Goal: Information Seeking & Learning: Learn about a topic

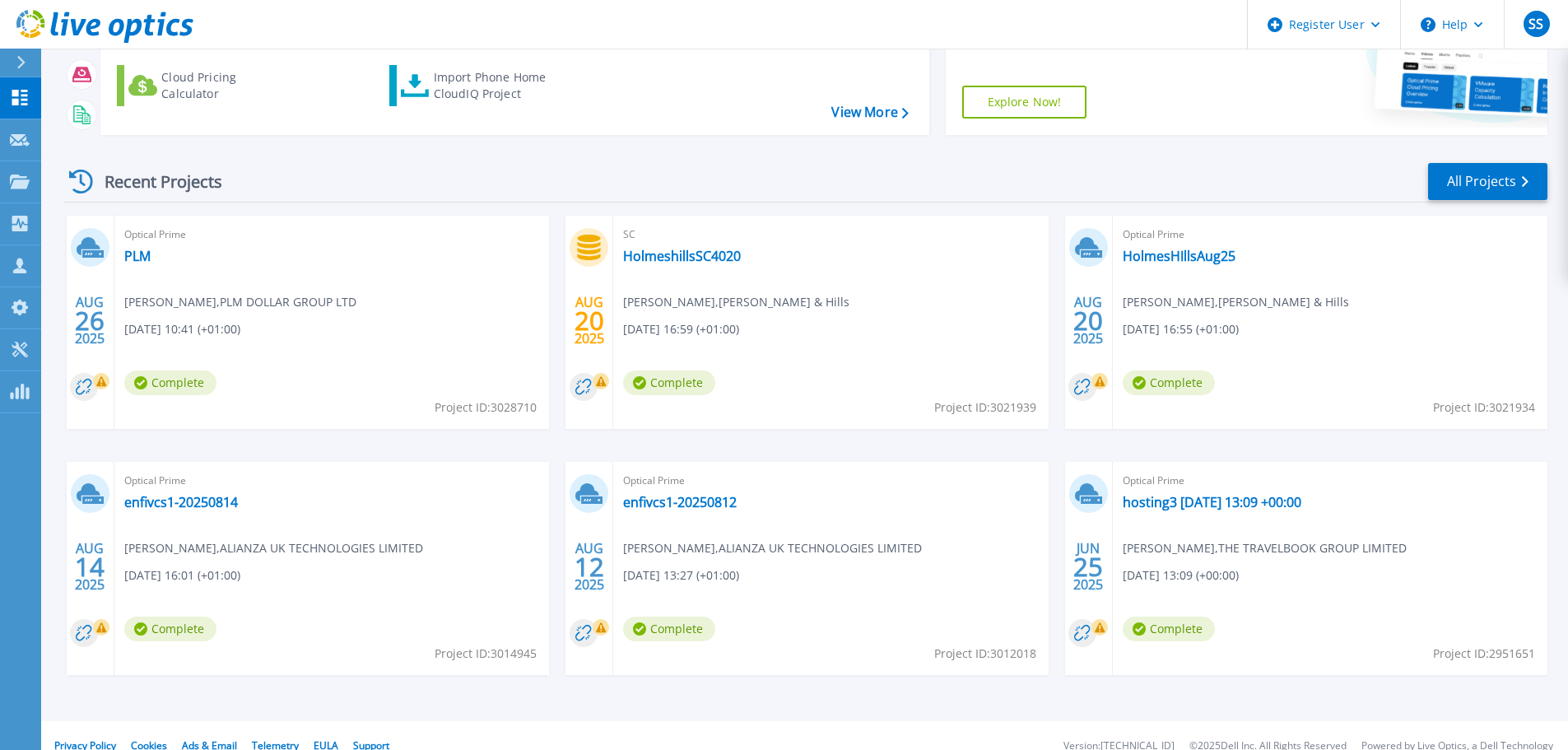
scroll to position [231, 0]
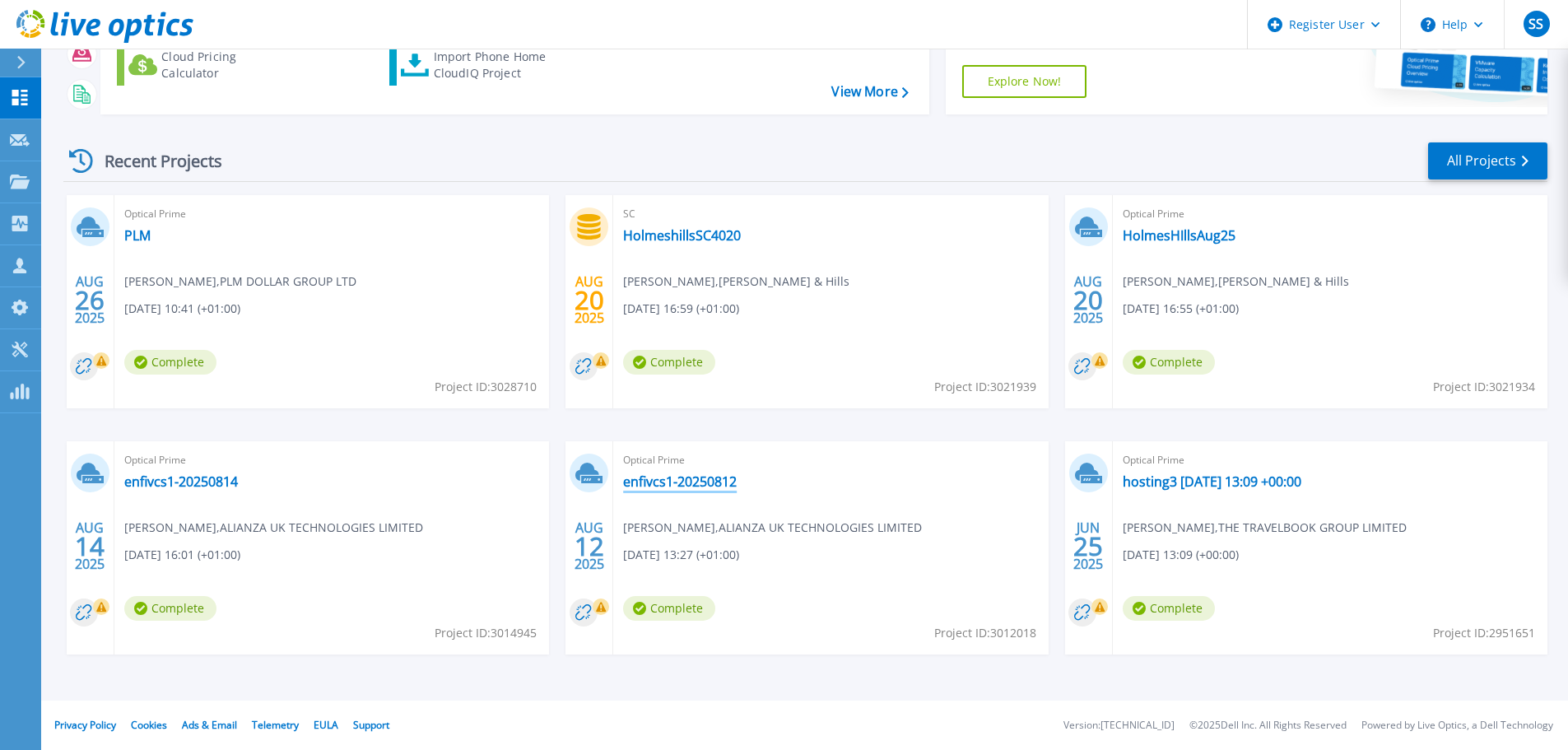
click at [679, 482] on link "enfivcs1-20250812" at bounding box center [680, 481] width 114 height 17
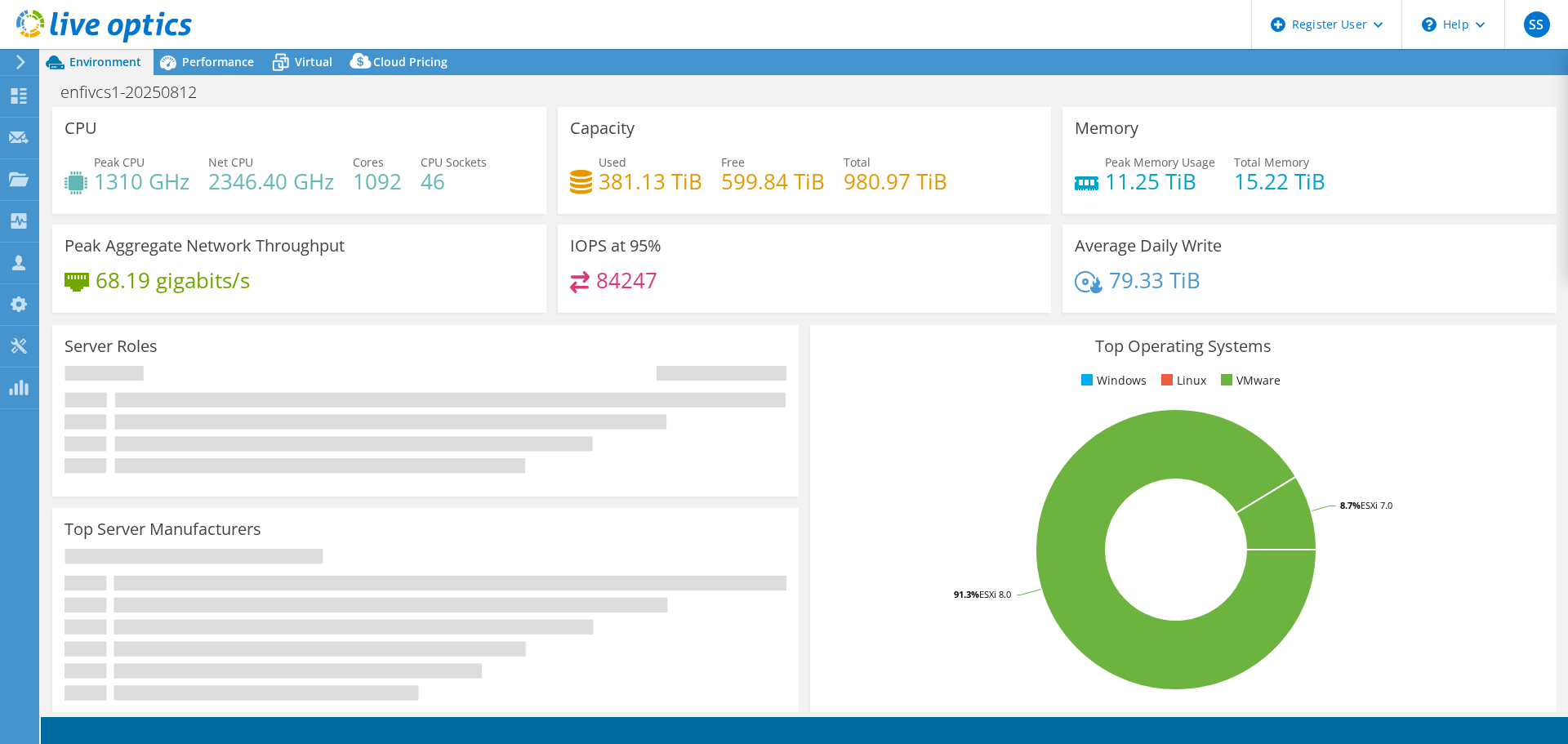
select select "EULondon"
select select "USD"
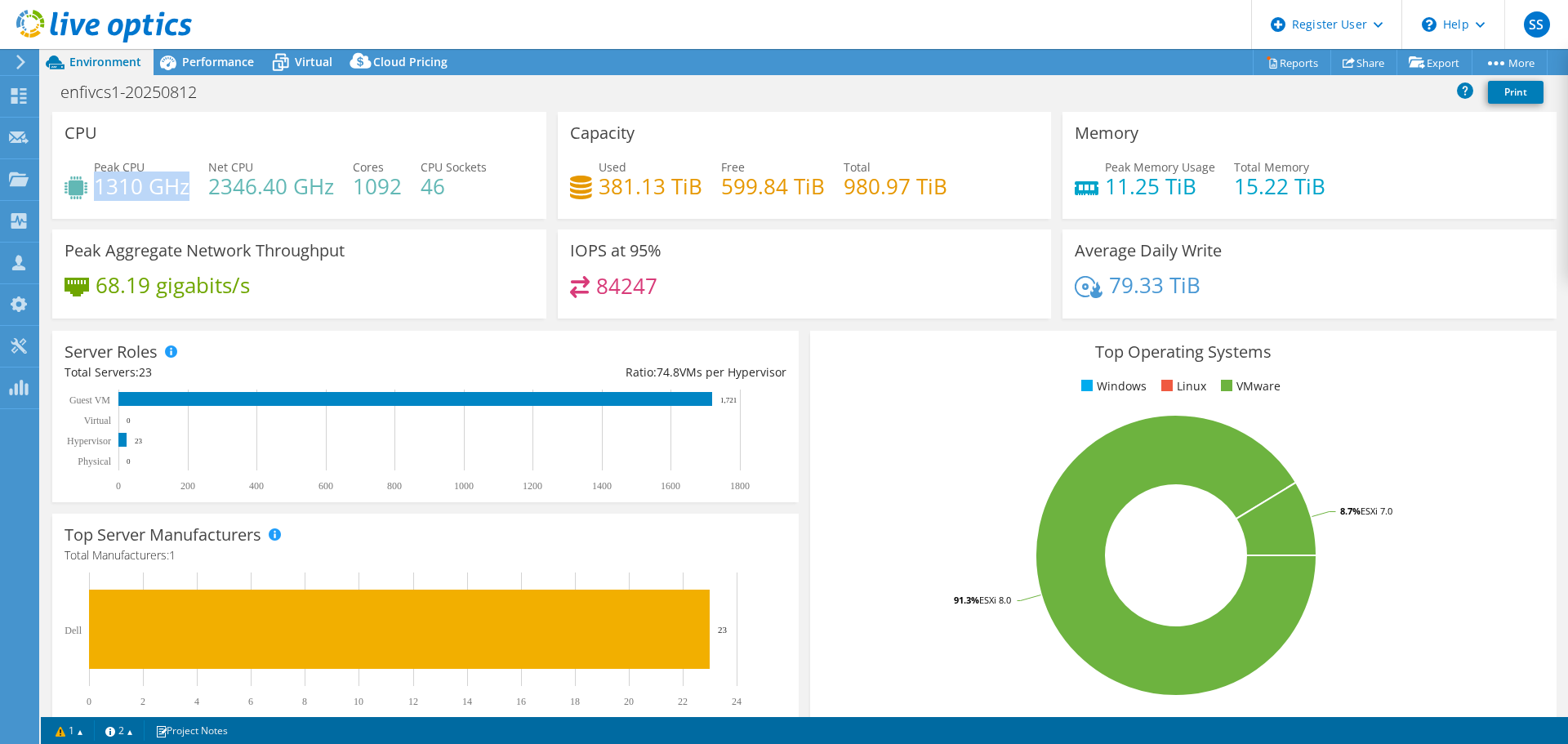
drag, startPoint x: 114, startPoint y: 189, endPoint x: 184, endPoint y: 189, distance: 70.0
click at [184, 189] on h4 "1310 GHz" at bounding box center [142, 186] width 96 height 18
drag, startPoint x: 847, startPoint y: 190, endPoint x: 1012, endPoint y: 196, distance: 165.1
click at [1012, 196] on div "Used 381.13 TiB Free 599.84 TiB Total 980.97 TiB" at bounding box center [805, 184] width 469 height 53
drag, startPoint x: 1119, startPoint y: 183, endPoint x: 1315, endPoint y: 189, distance: 196.1
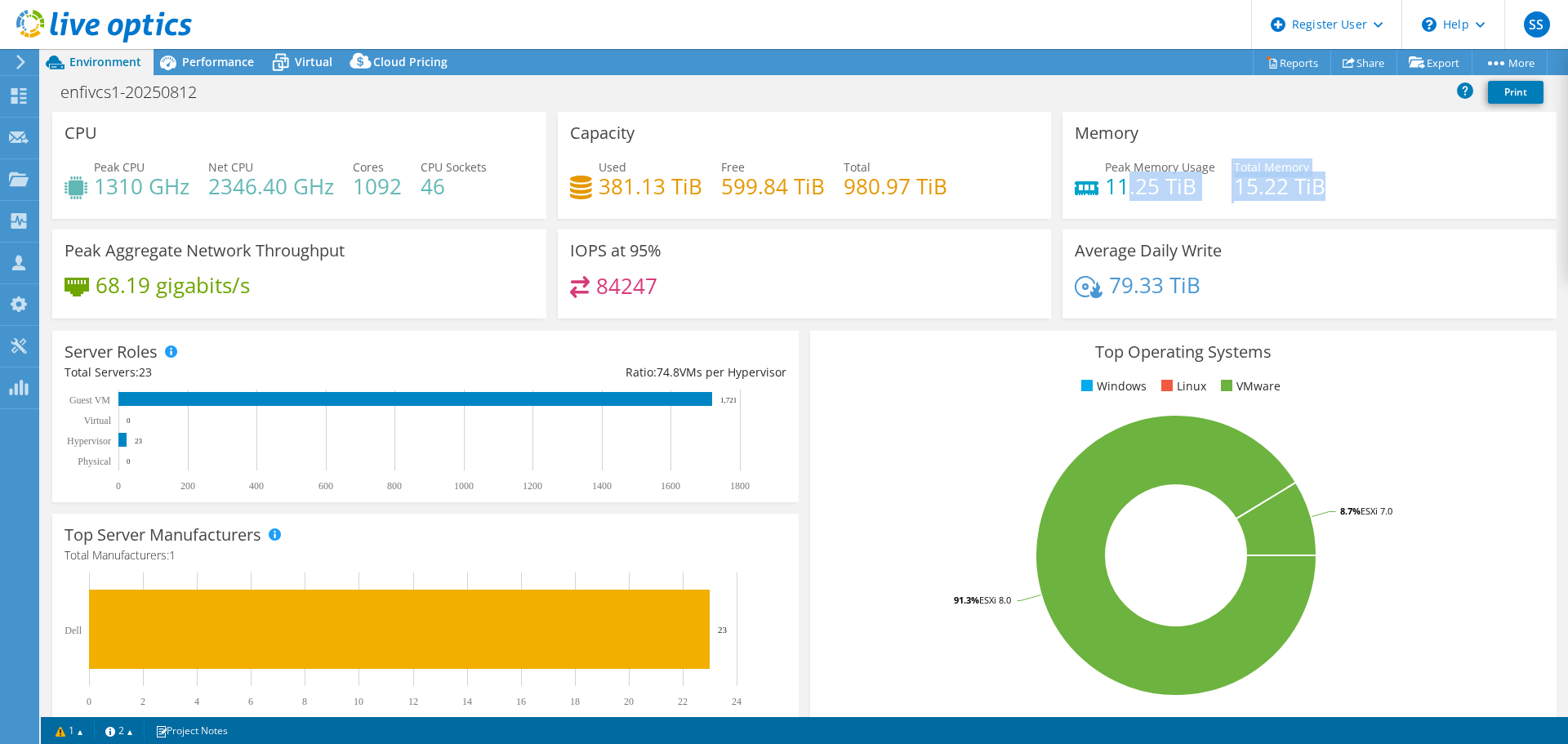
click at [1315, 189] on div "Peak Memory Usage 11.25 TiB Total Memory 15.22 TiB" at bounding box center [1309, 184] width 469 height 53
drag, startPoint x: 103, startPoint y: 285, endPoint x: 316, endPoint y: 286, distance: 213.0
click at [316, 286] on div "68.19 gigabits/s" at bounding box center [299, 293] width 469 height 34
drag, startPoint x: 600, startPoint y: 288, endPoint x: 761, endPoint y: 288, distance: 161.0
click at [761, 288] on div "84247" at bounding box center [805, 294] width 469 height 35
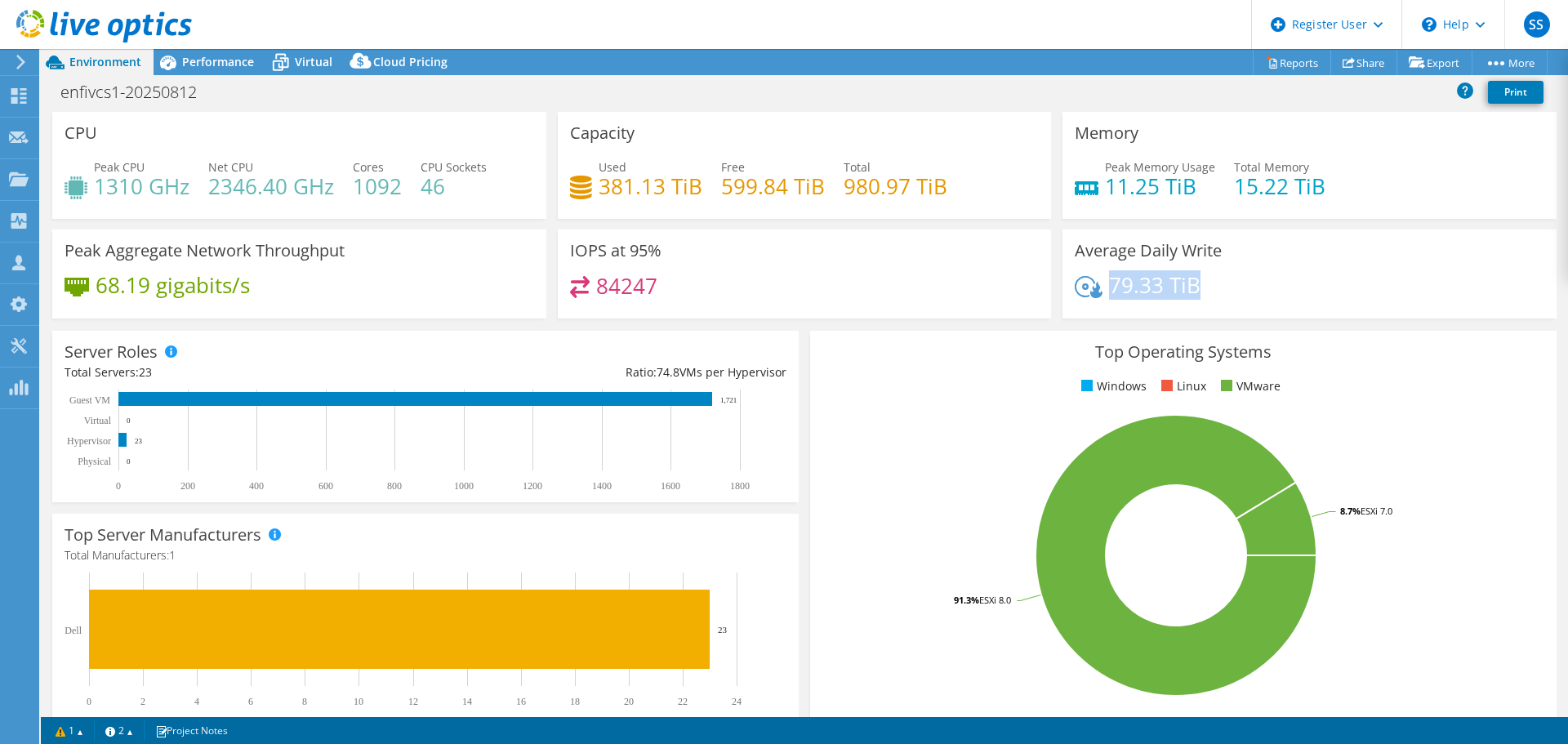
drag, startPoint x: 1100, startPoint y: 283, endPoint x: 1214, endPoint y: 290, distance: 114.2
click at [1214, 290] on div "79.33 TiB" at bounding box center [1309, 293] width 469 height 34
click at [219, 60] on span "Performance" at bounding box center [217, 62] width 72 height 16
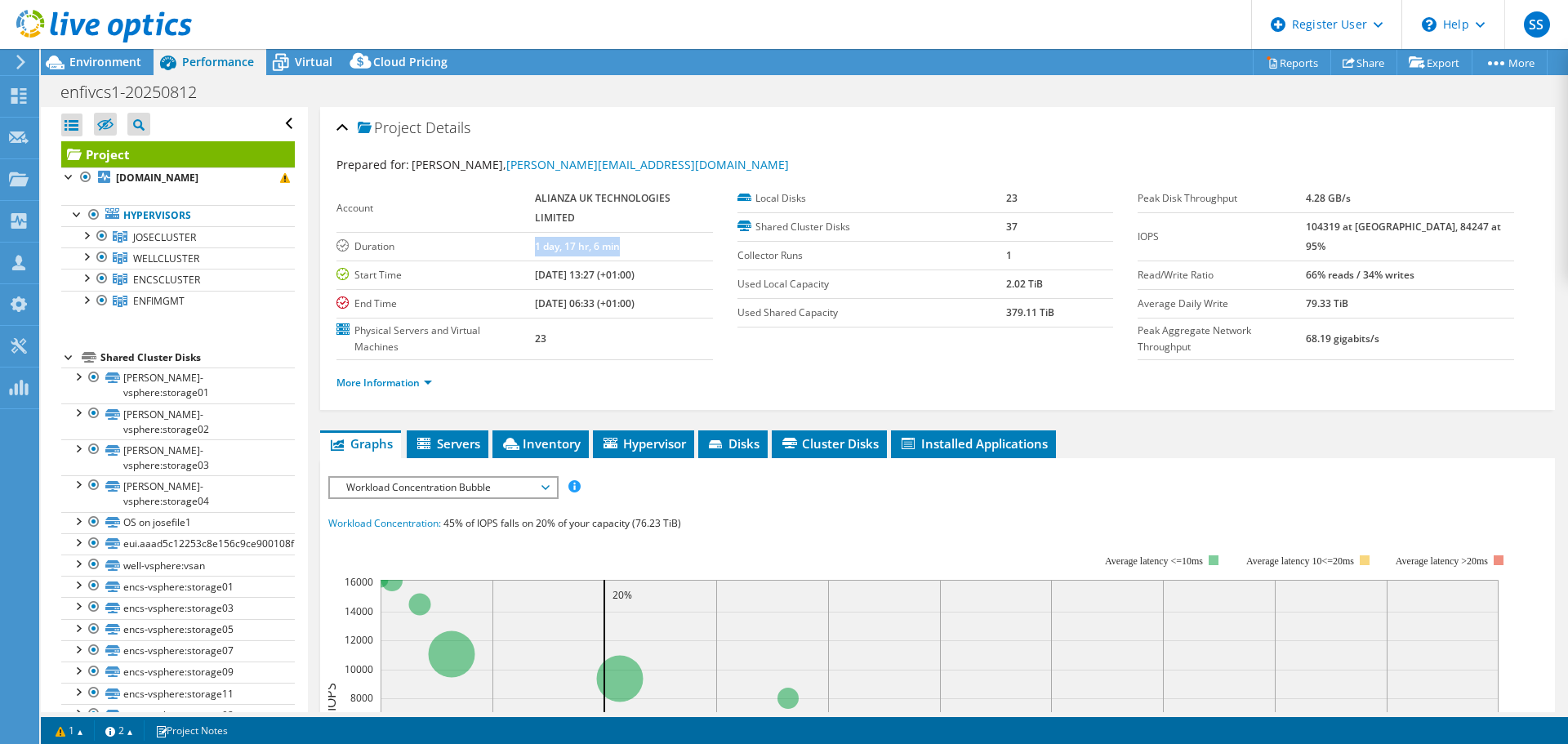
drag, startPoint x: 536, startPoint y: 245, endPoint x: 667, endPoint y: 255, distance: 131.4
click at [667, 255] on td "1 day, 17 hr, 6 min" at bounding box center [623, 246] width 178 height 29
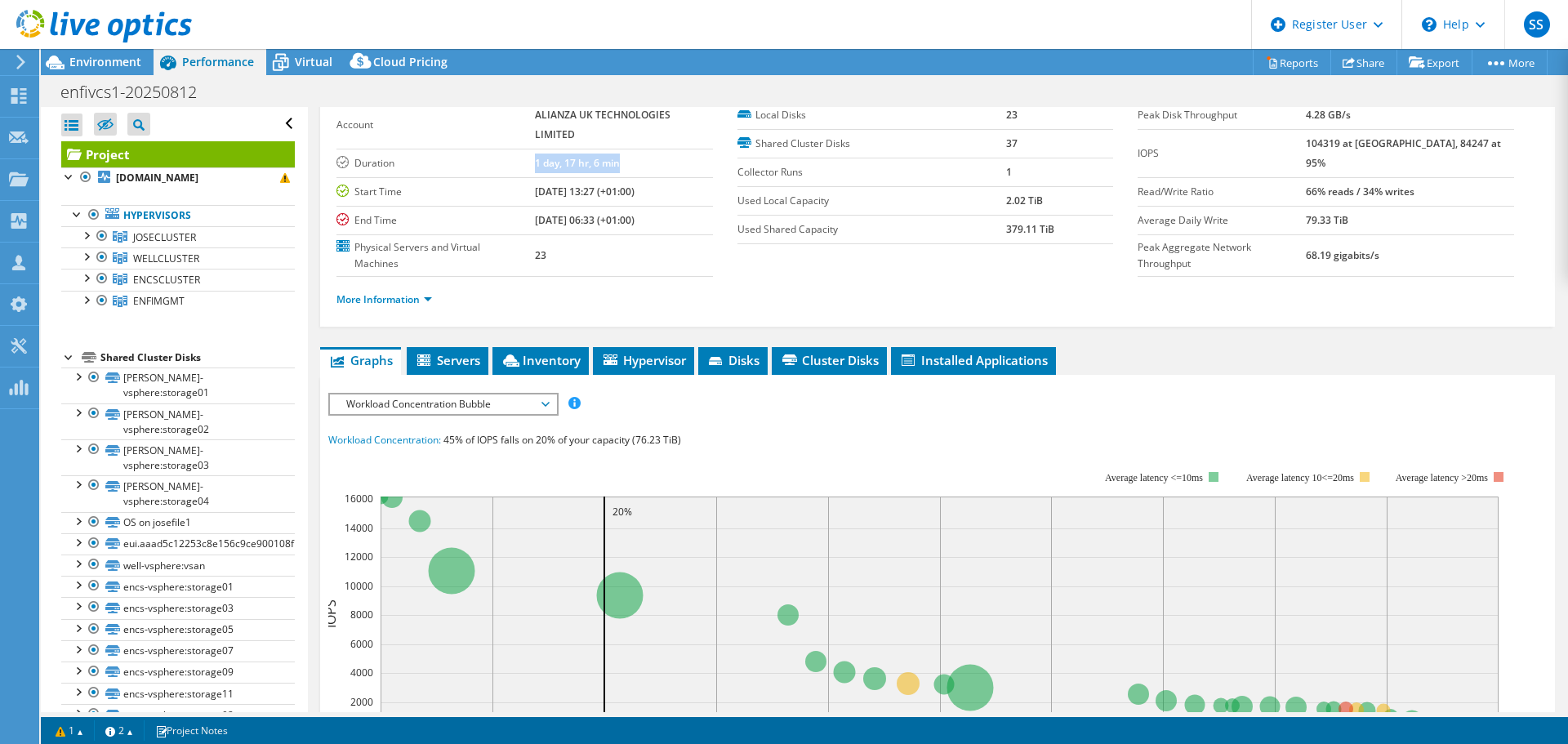
scroll to position [163, 0]
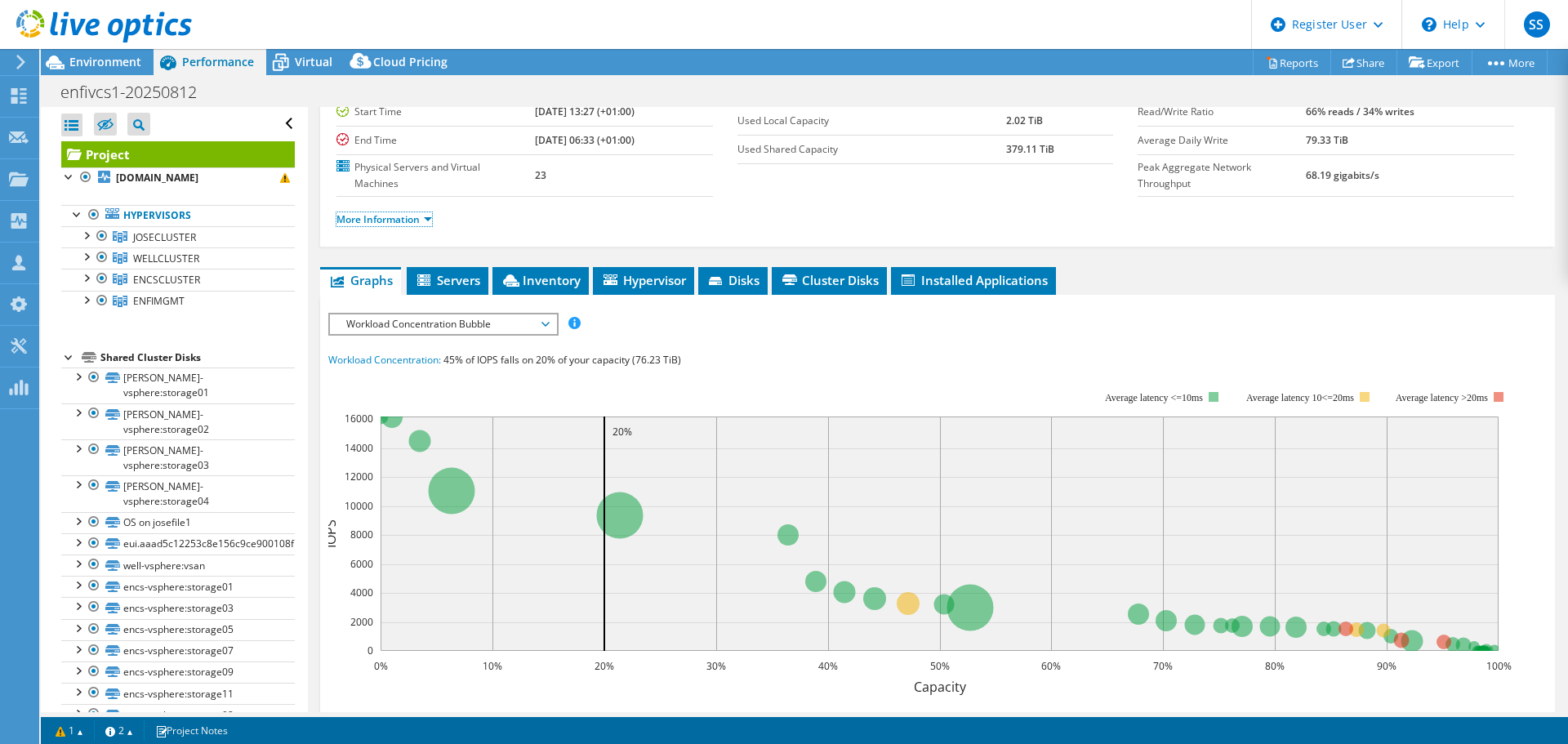
click at [420, 223] on link "More Information" at bounding box center [384, 219] width 96 height 14
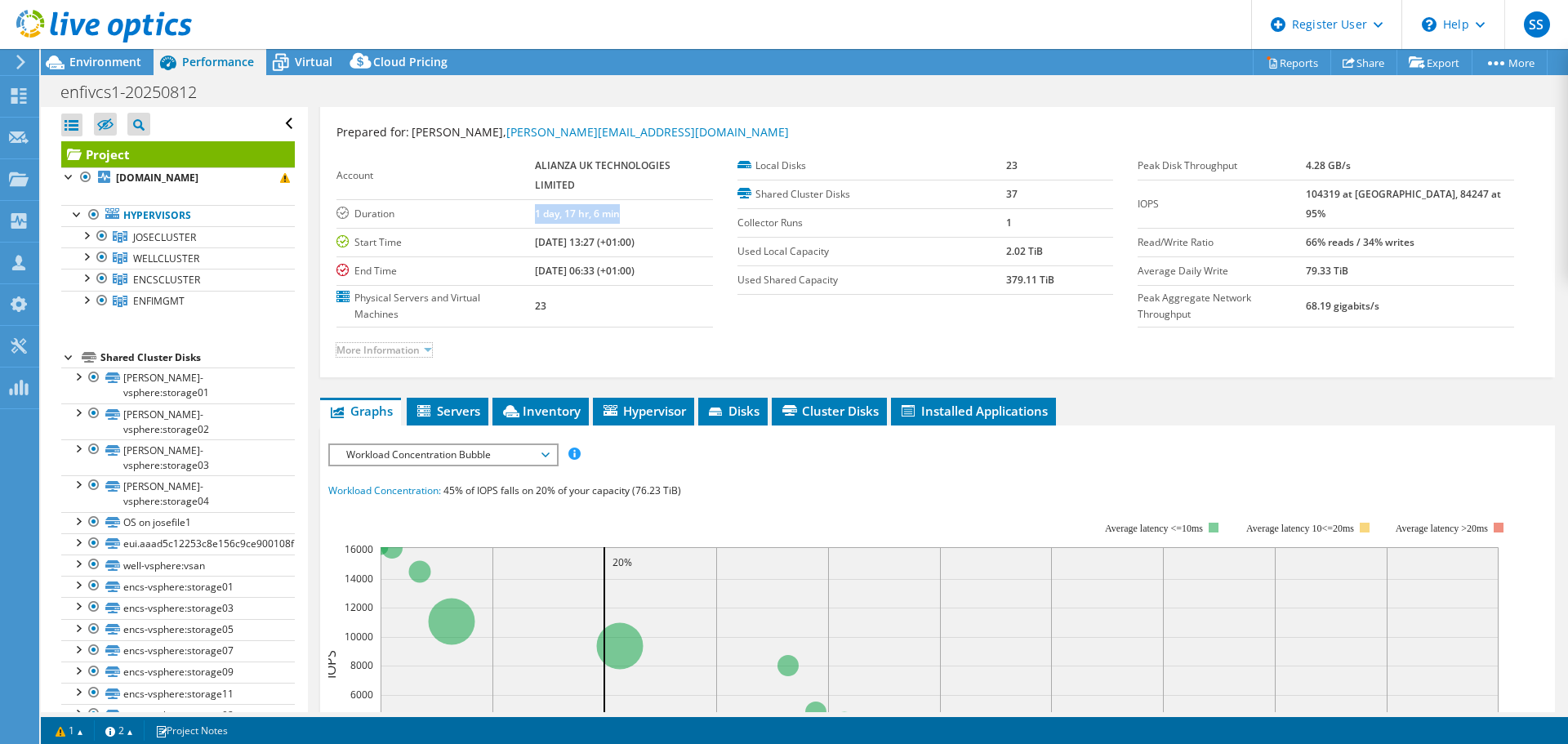
scroll to position [0, 0]
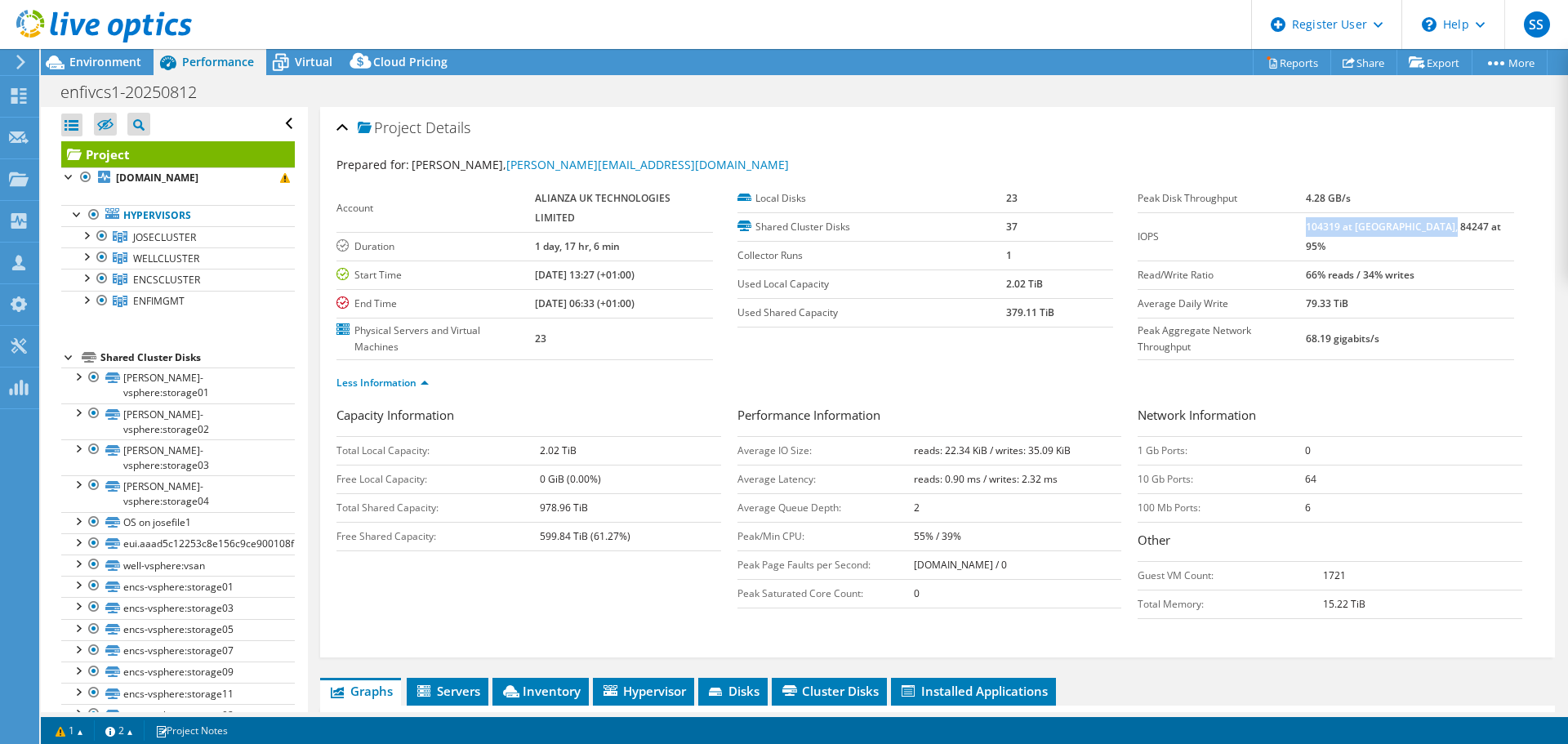
drag, startPoint x: 1340, startPoint y: 227, endPoint x: 1496, endPoint y: 220, distance: 156.2
click at [1496, 220] on td "104319 at Peak, 84247 at 95%" at bounding box center [1410, 236] width 209 height 48
drag, startPoint x: 1337, startPoint y: 253, endPoint x: 1472, endPoint y: 254, distance: 135.0
click at [1472, 261] on tr "Read/Write Ratio 66% reads / 34% writes" at bounding box center [1325, 275] width 376 height 29
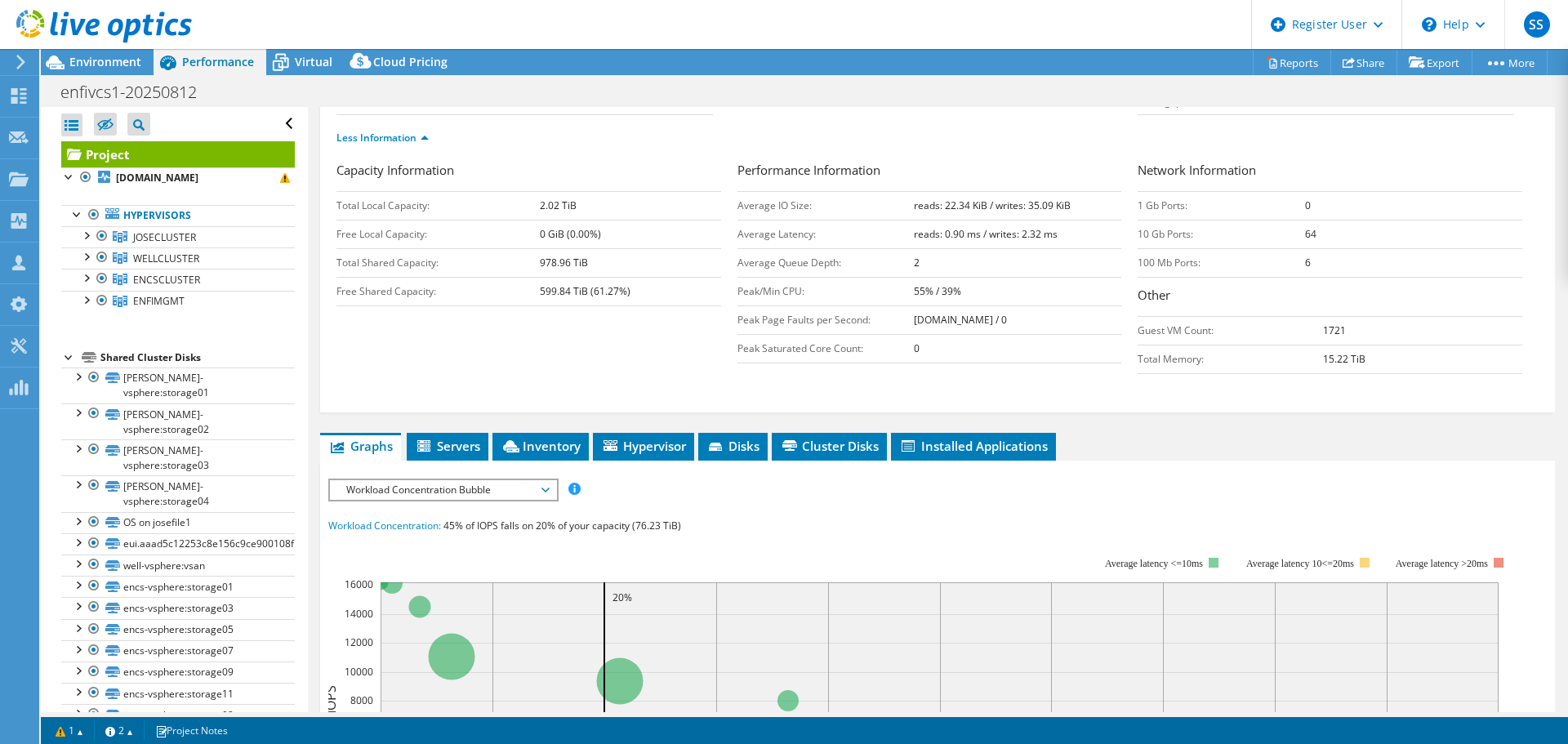
scroll to position [490, 0]
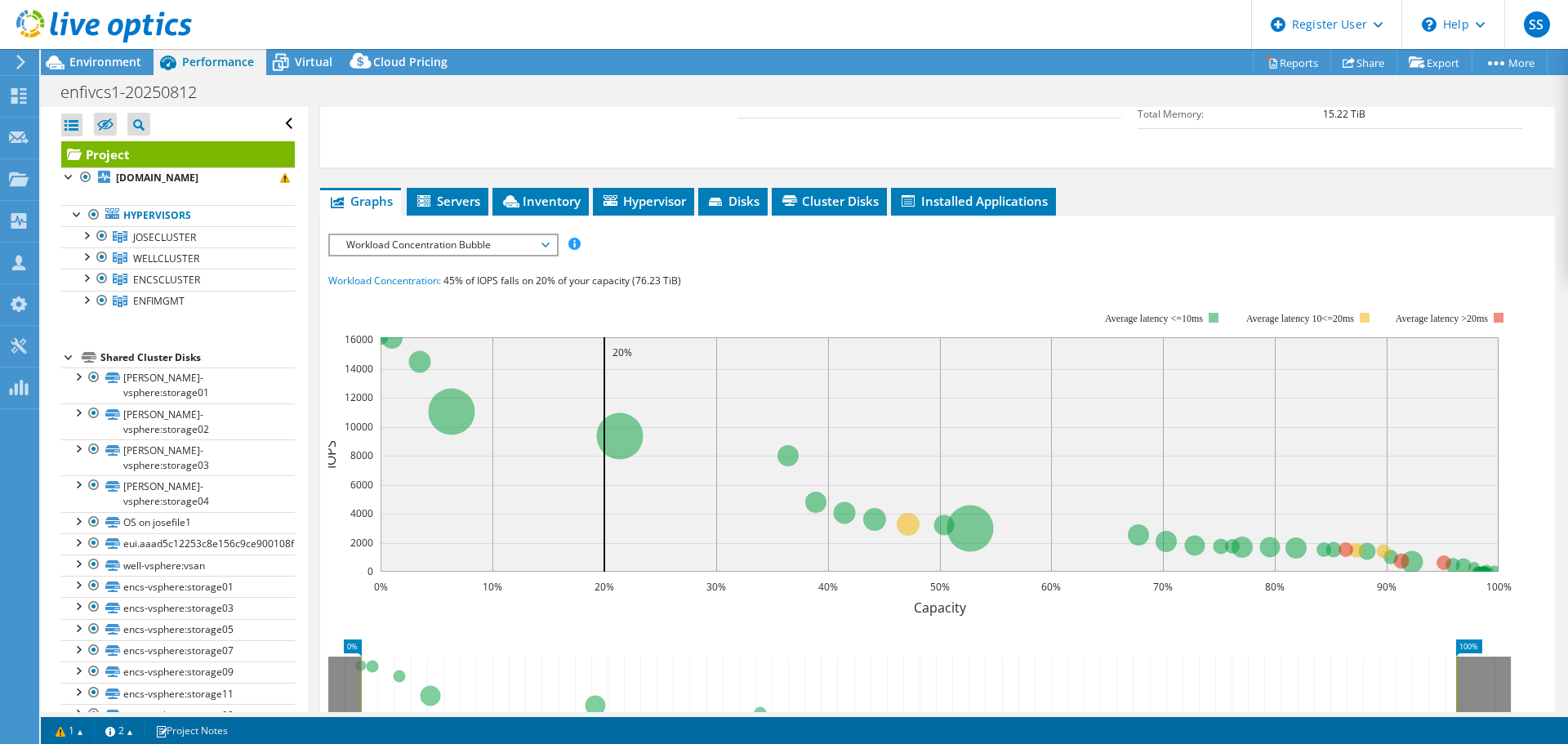
click at [471, 252] on span "Workload Concentration Bubble" at bounding box center [442, 245] width 209 height 20
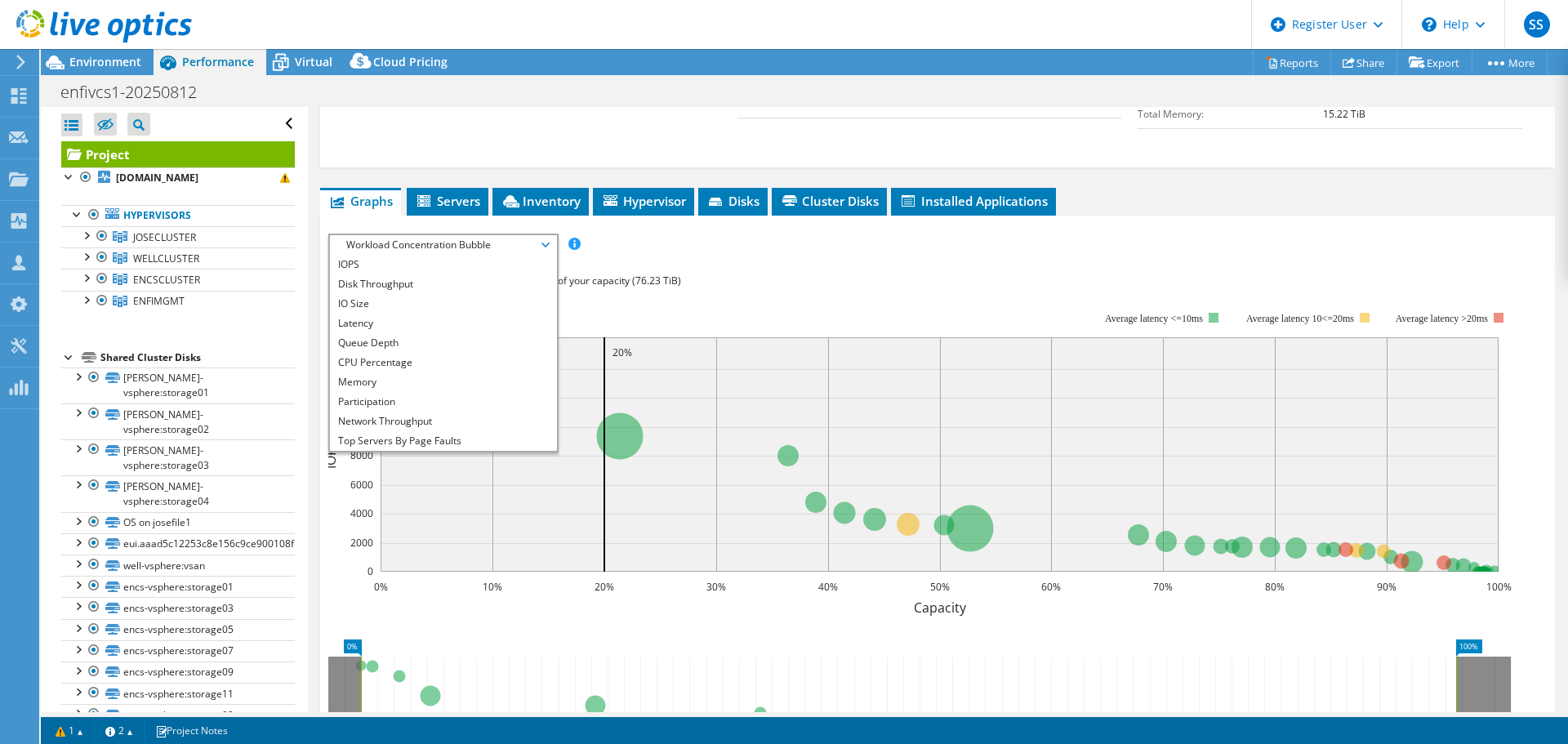
click at [366, 358] on li "CPU Percentage" at bounding box center [443, 362] width 226 height 20
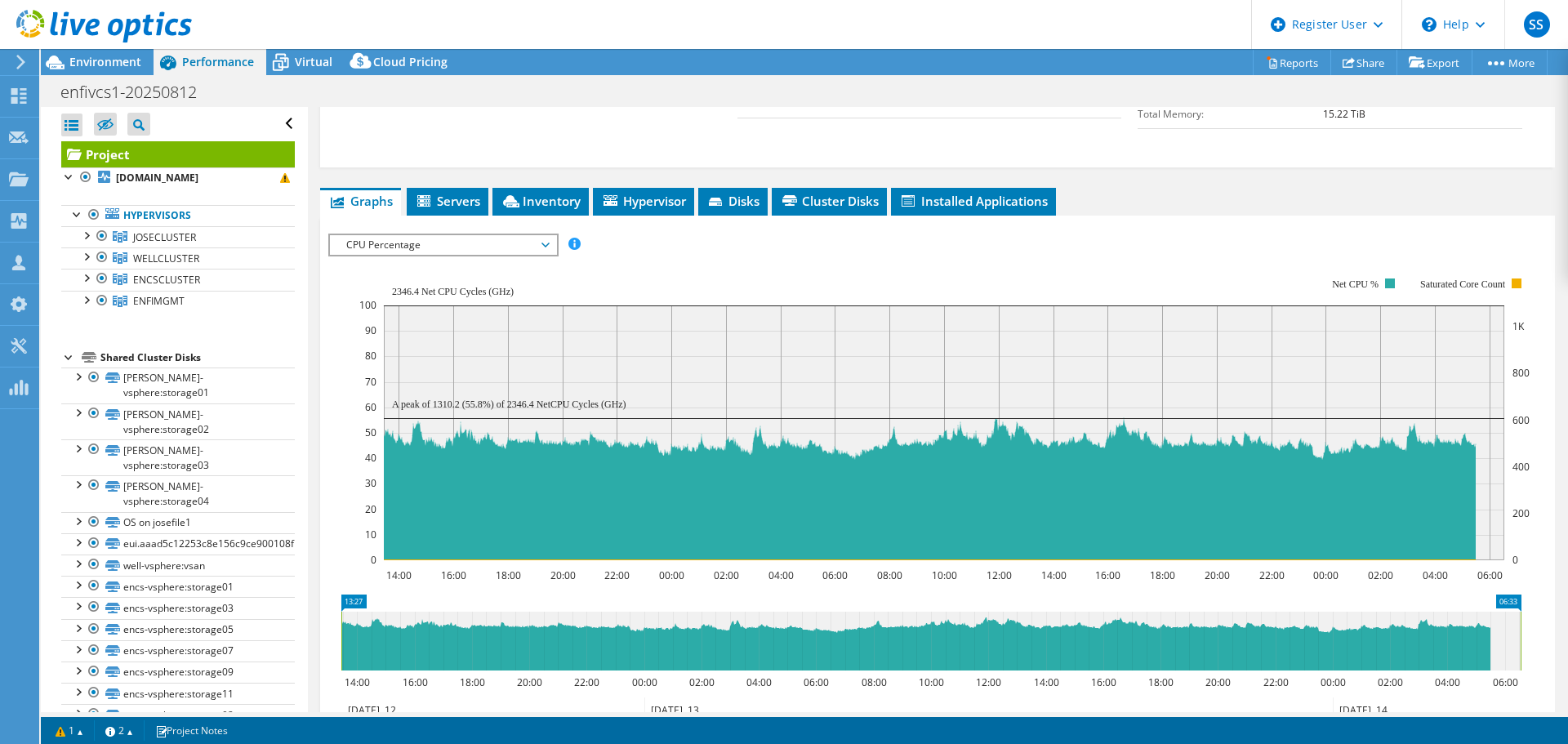
click at [385, 247] on span "CPU Percentage" at bounding box center [442, 245] width 209 height 20
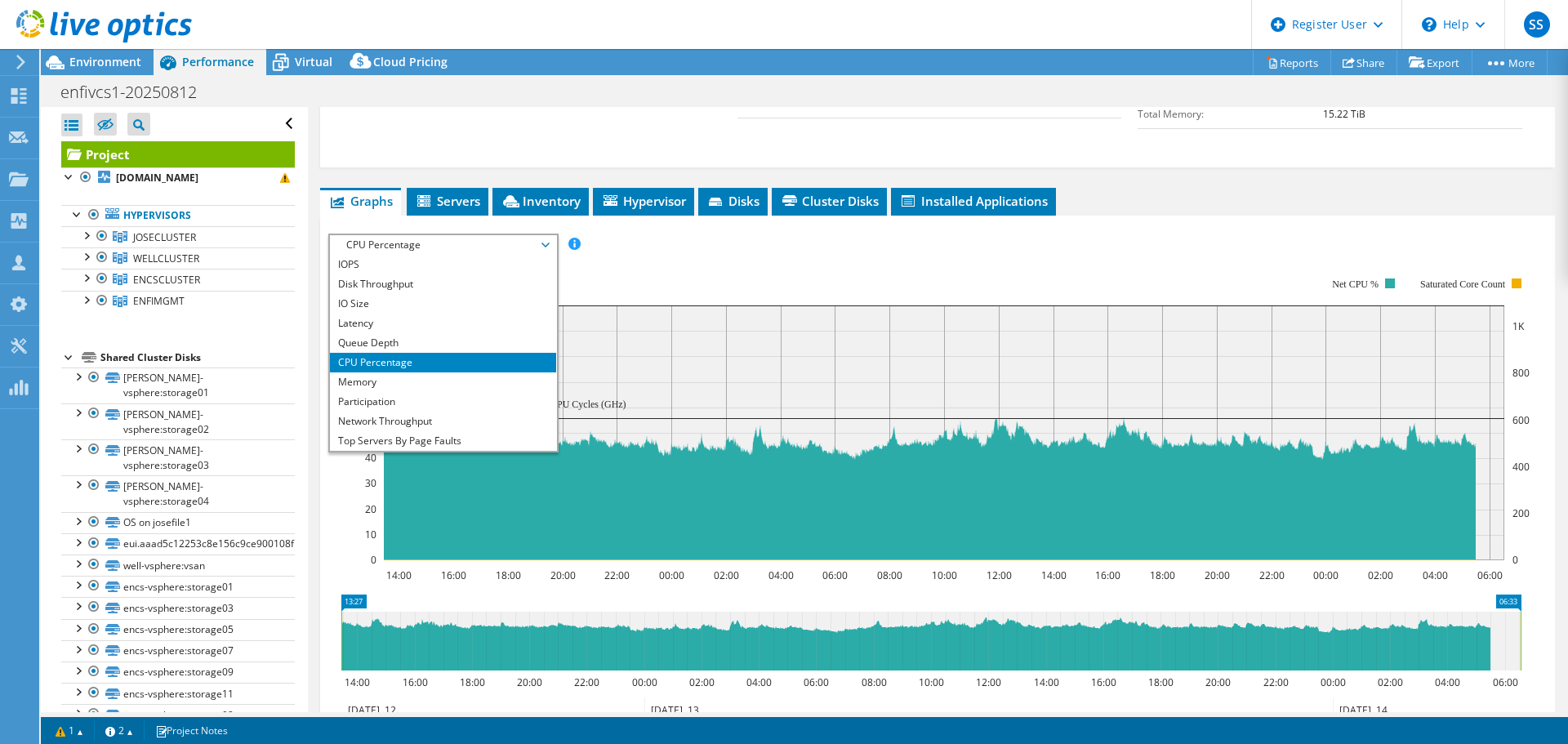
click at [383, 339] on li "Queue Depth" at bounding box center [443, 342] width 226 height 20
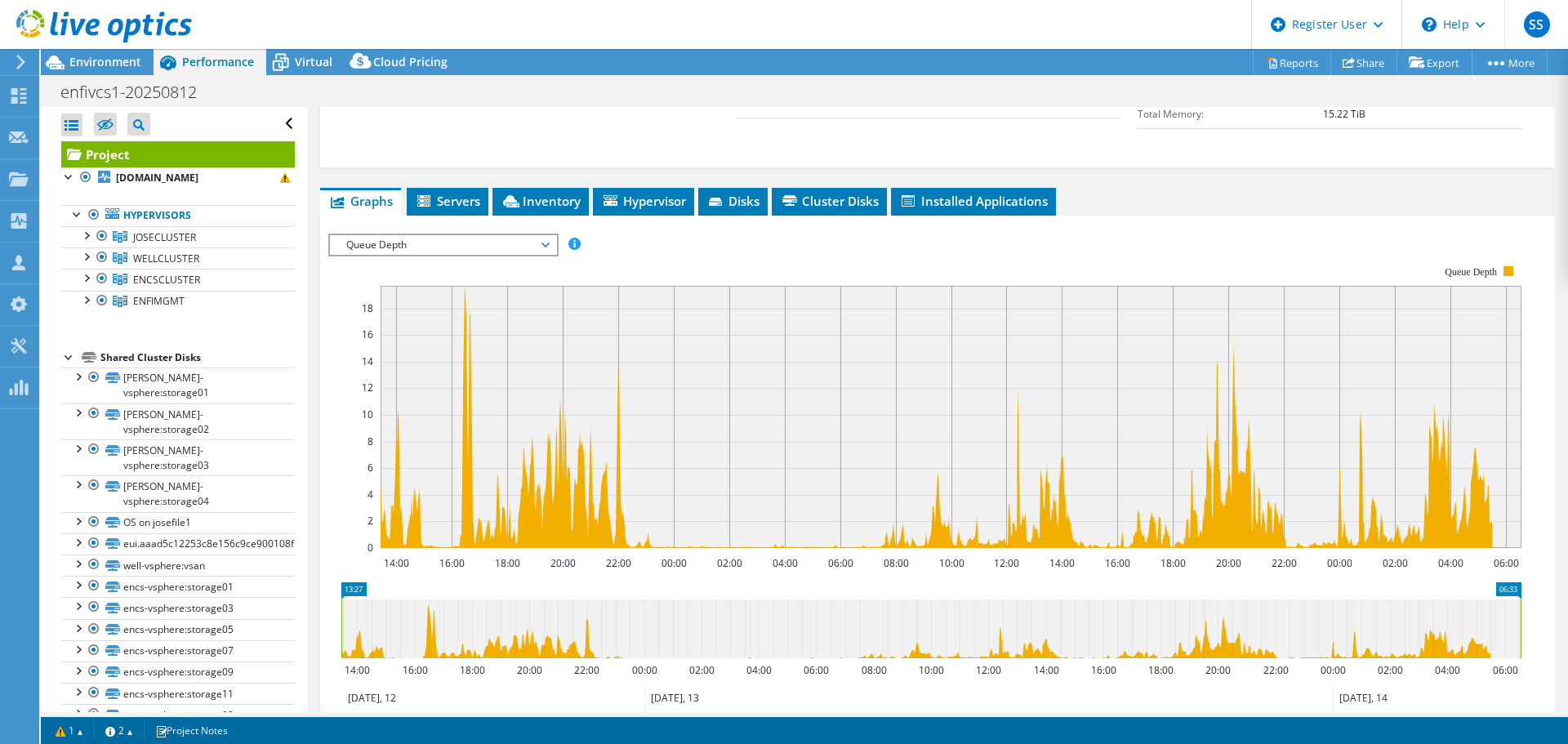
click at [465, 249] on span "Queue Depth" at bounding box center [442, 245] width 209 height 20
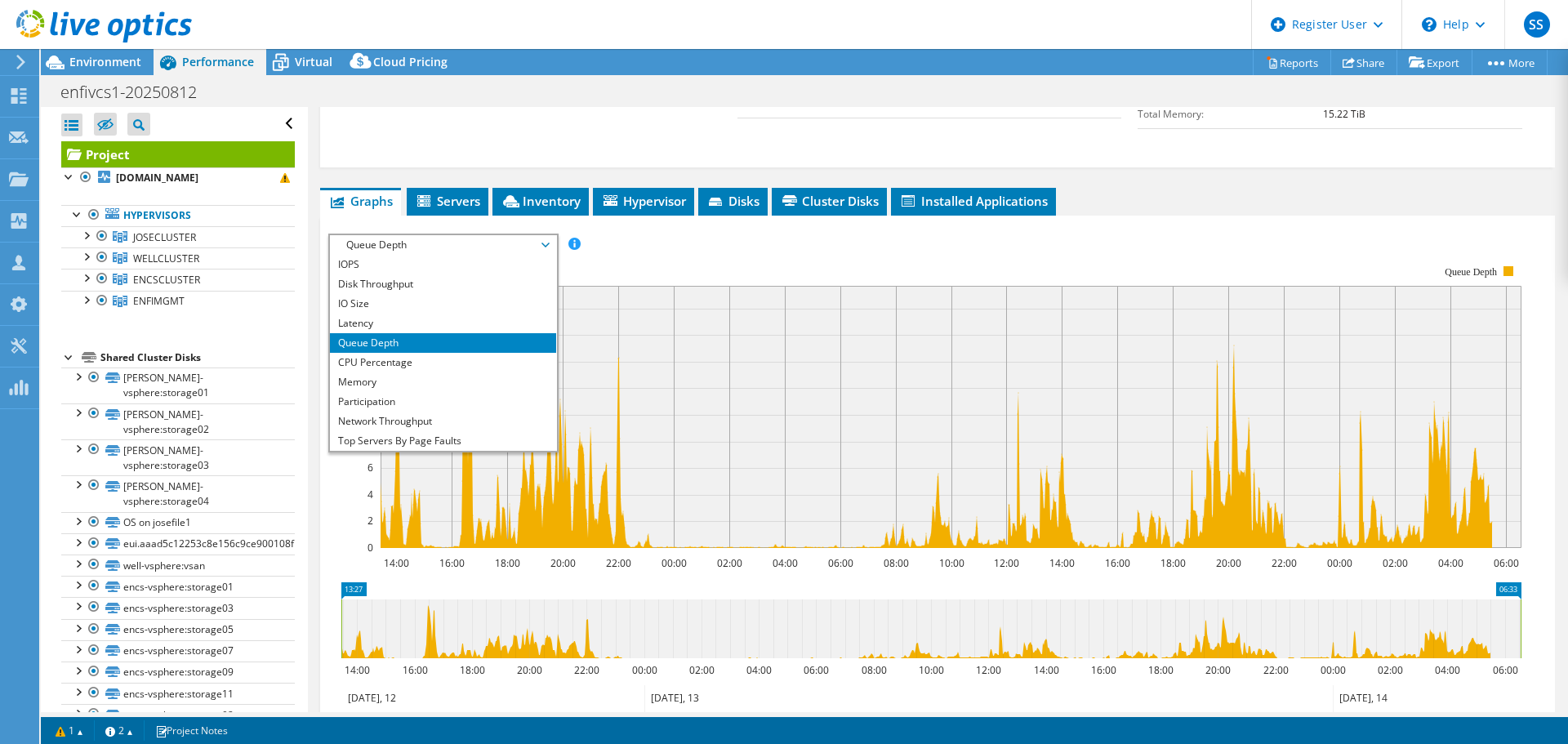
click at [406, 323] on li "Latency" at bounding box center [443, 323] width 226 height 20
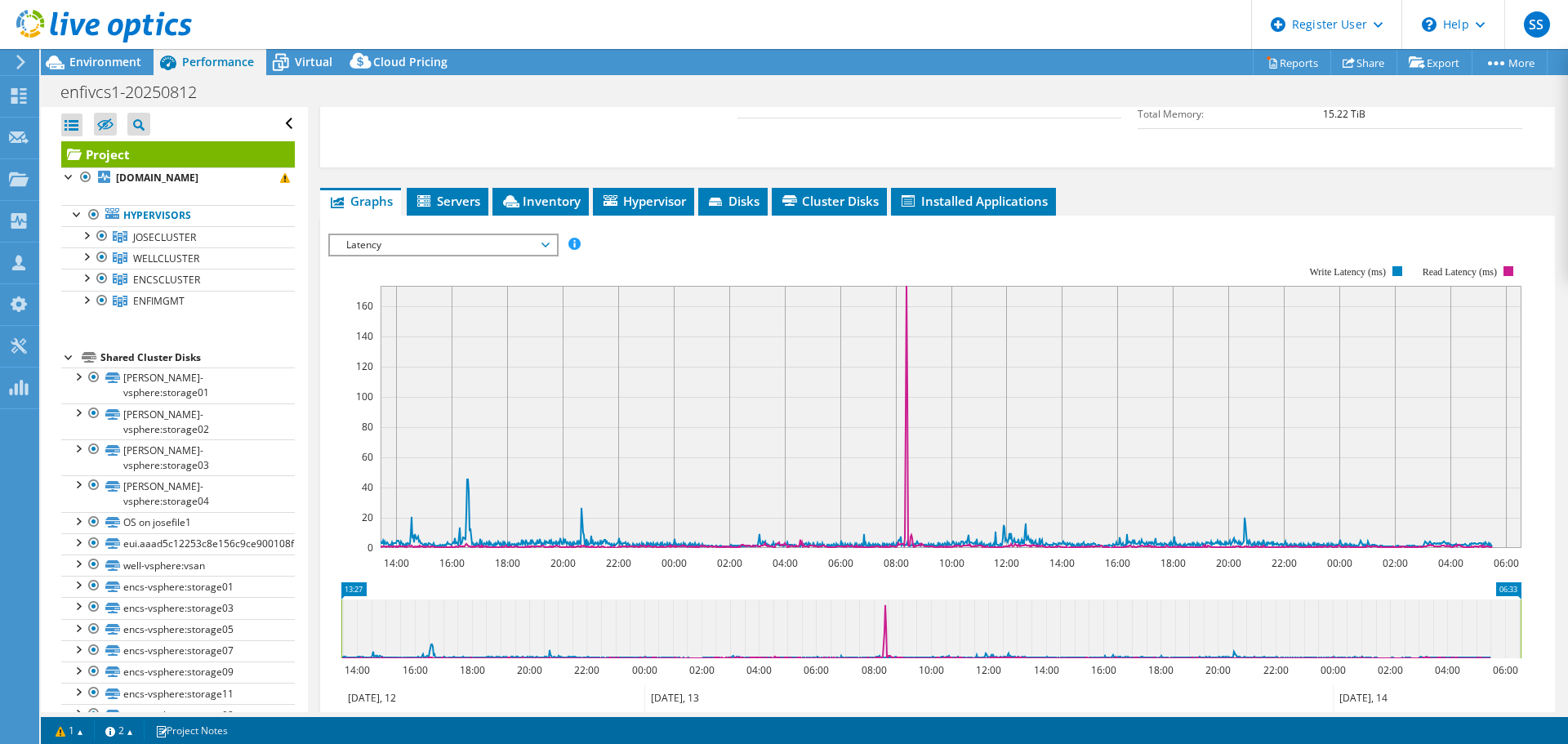
click at [421, 241] on span "Latency" at bounding box center [442, 245] width 209 height 20
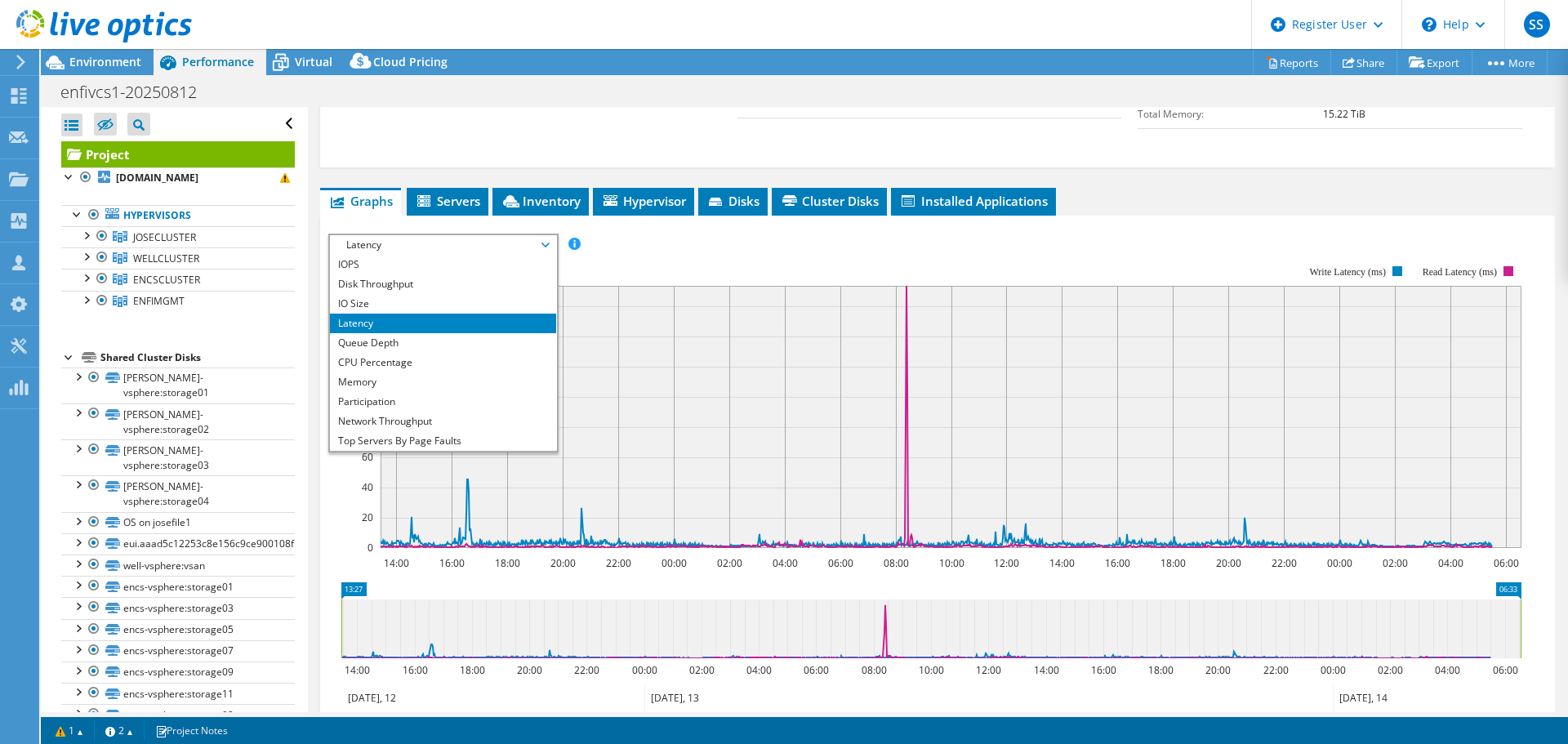
click at [463, 196] on span "Servers" at bounding box center [447, 201] width 65 height 17
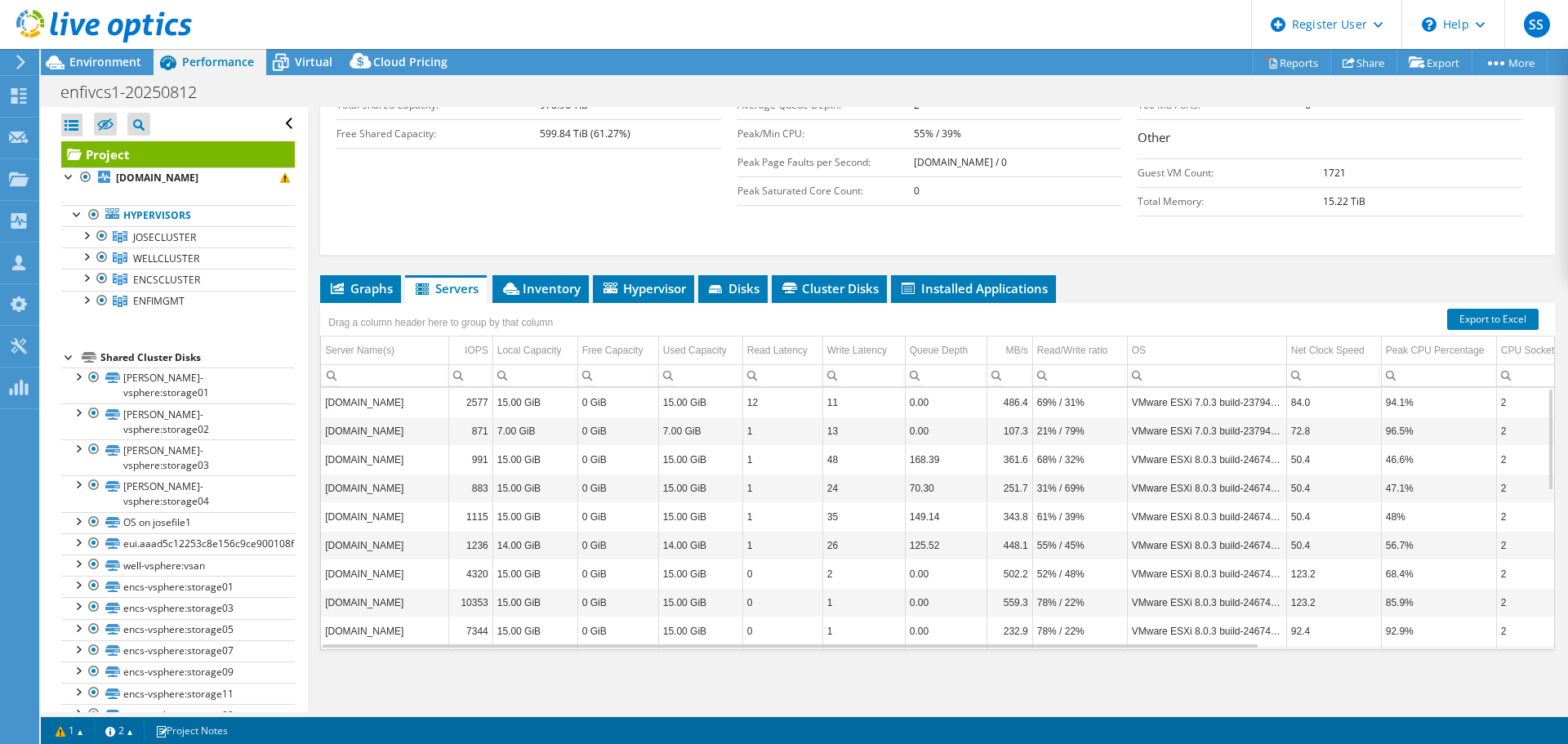
click at [980, 285] on span "Installed Applications" at bounding box center [973, 288] width 149 height 17
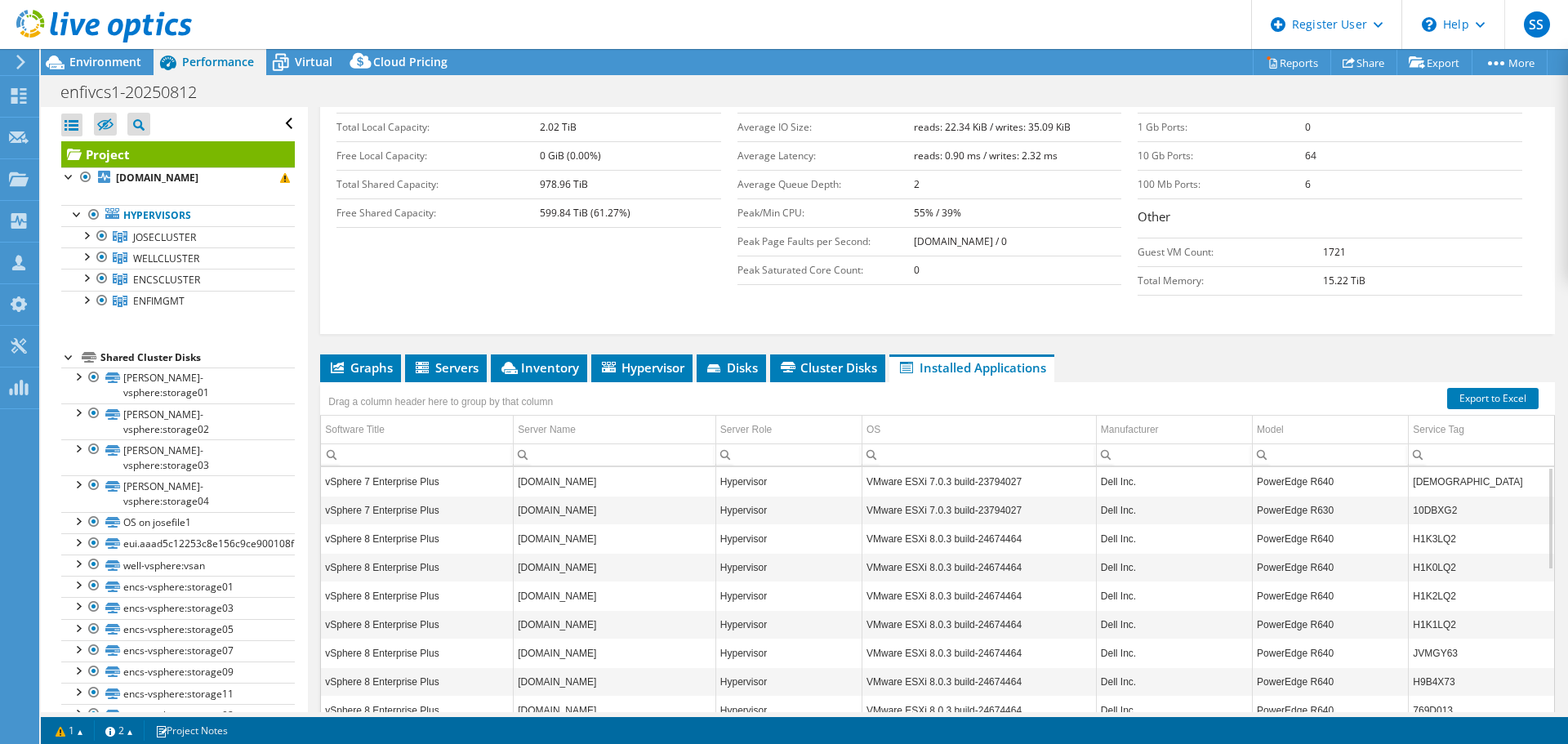
scroll to position [157, 0]
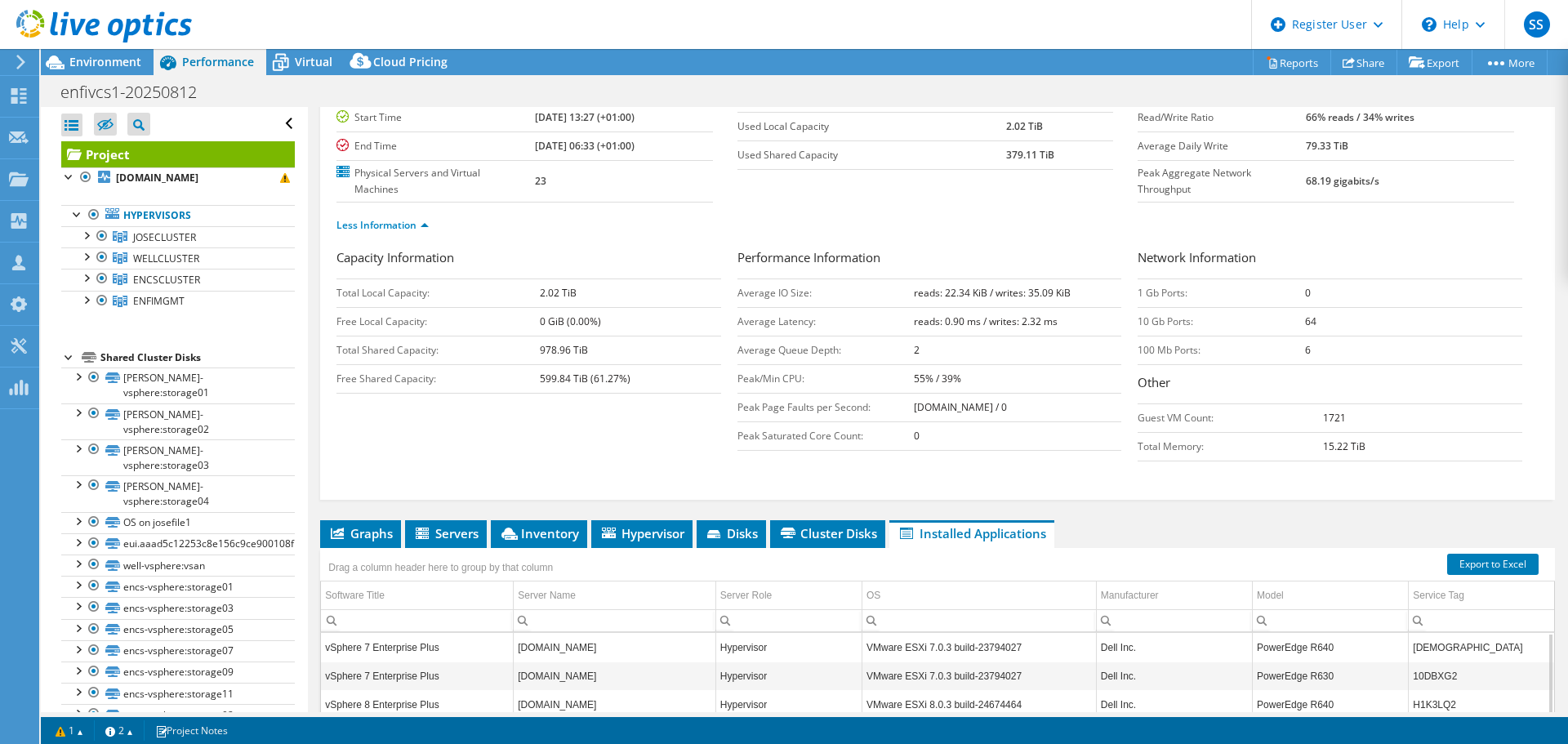
click at [310, 53] on div "Virtual" at bounding box center [305, 62] width 78 height 26
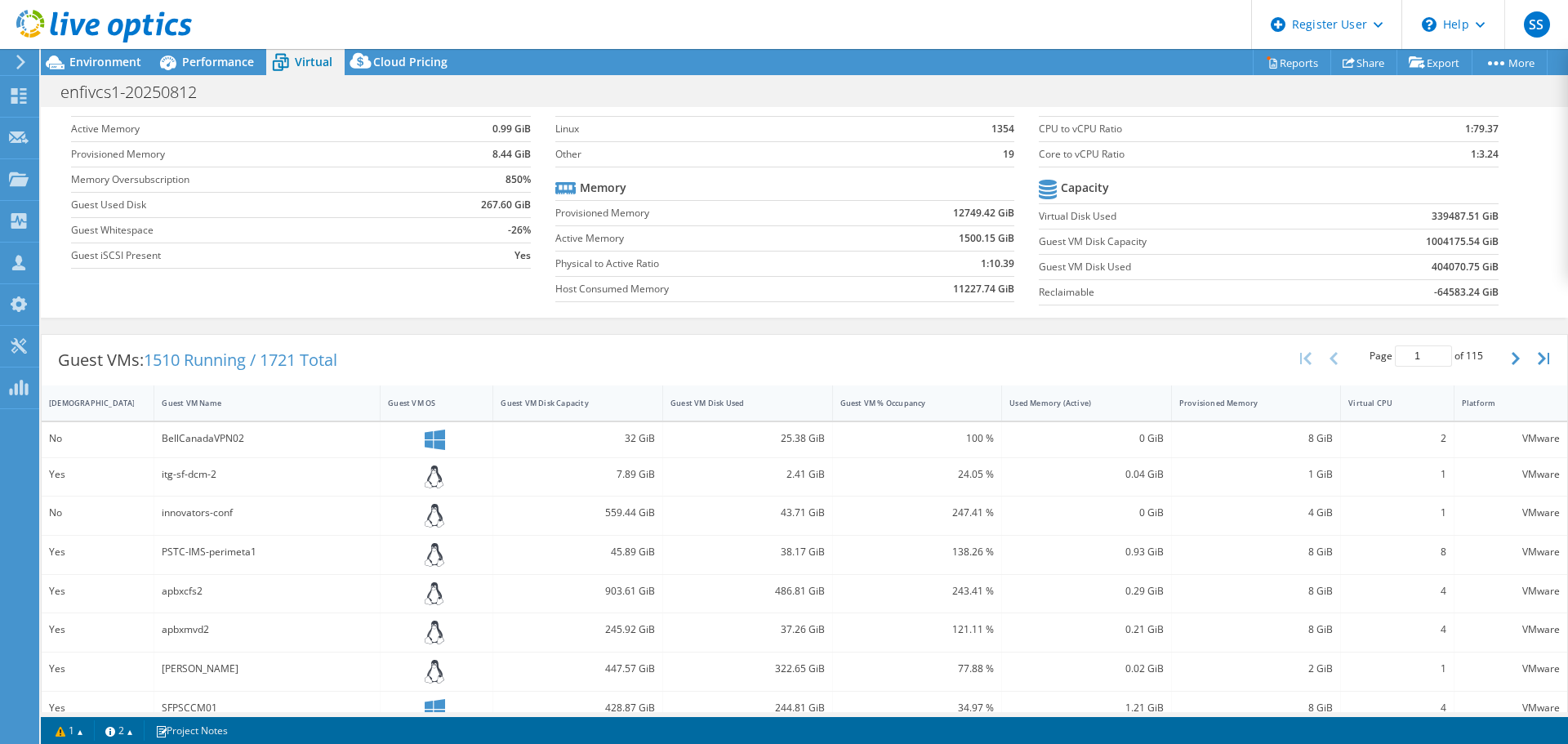
scroll to position [0, 0]
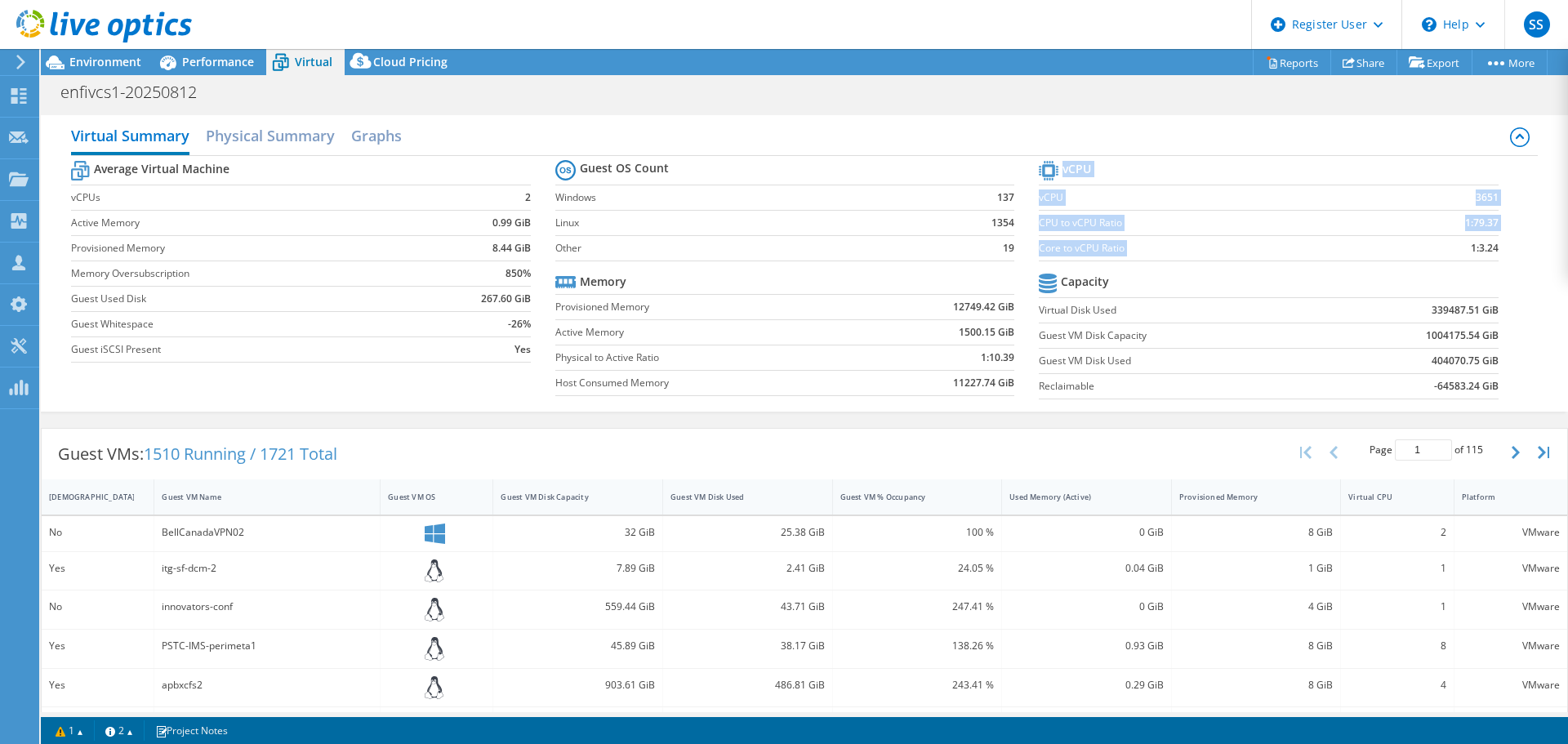
drag, startPoint x: 1452, startPoint y: 248, endPoint x: 1496, endPoint y: 246, distance: 44.0
click at [1496, 246] on section "vCPU vCPU 3651 CPU to vCPU Ratio 1:79.37 Core to vCPU Ratio 1:3.24 Capacity Vir…" at bounding box center [1280, 282] width 483 height 250
click at [114, 59] on span "Environment" at bounding box center [105, 62] width 72 height 16
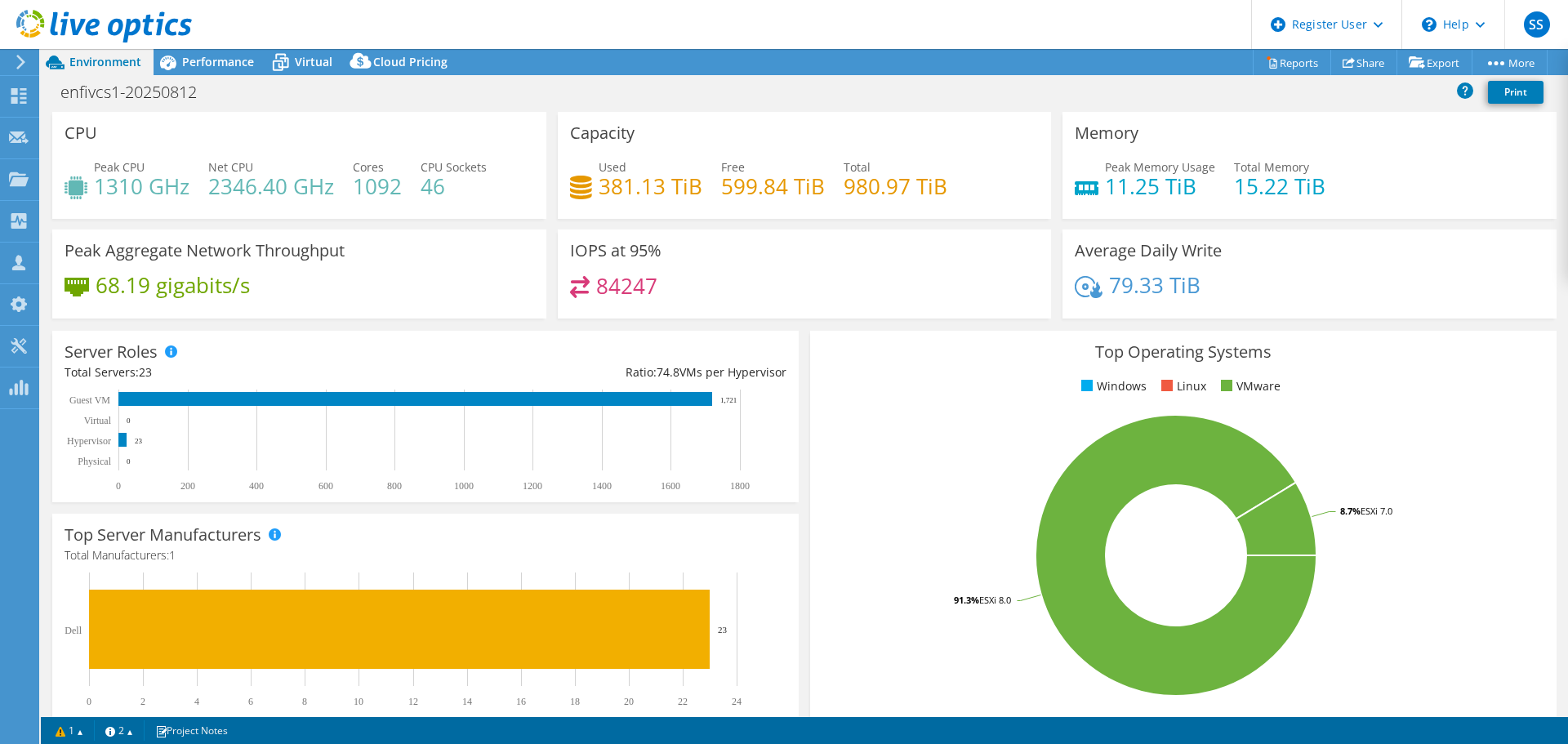
click at [215, 69] on span "Performance" at bounding box center [217, 62] width 72 height 16
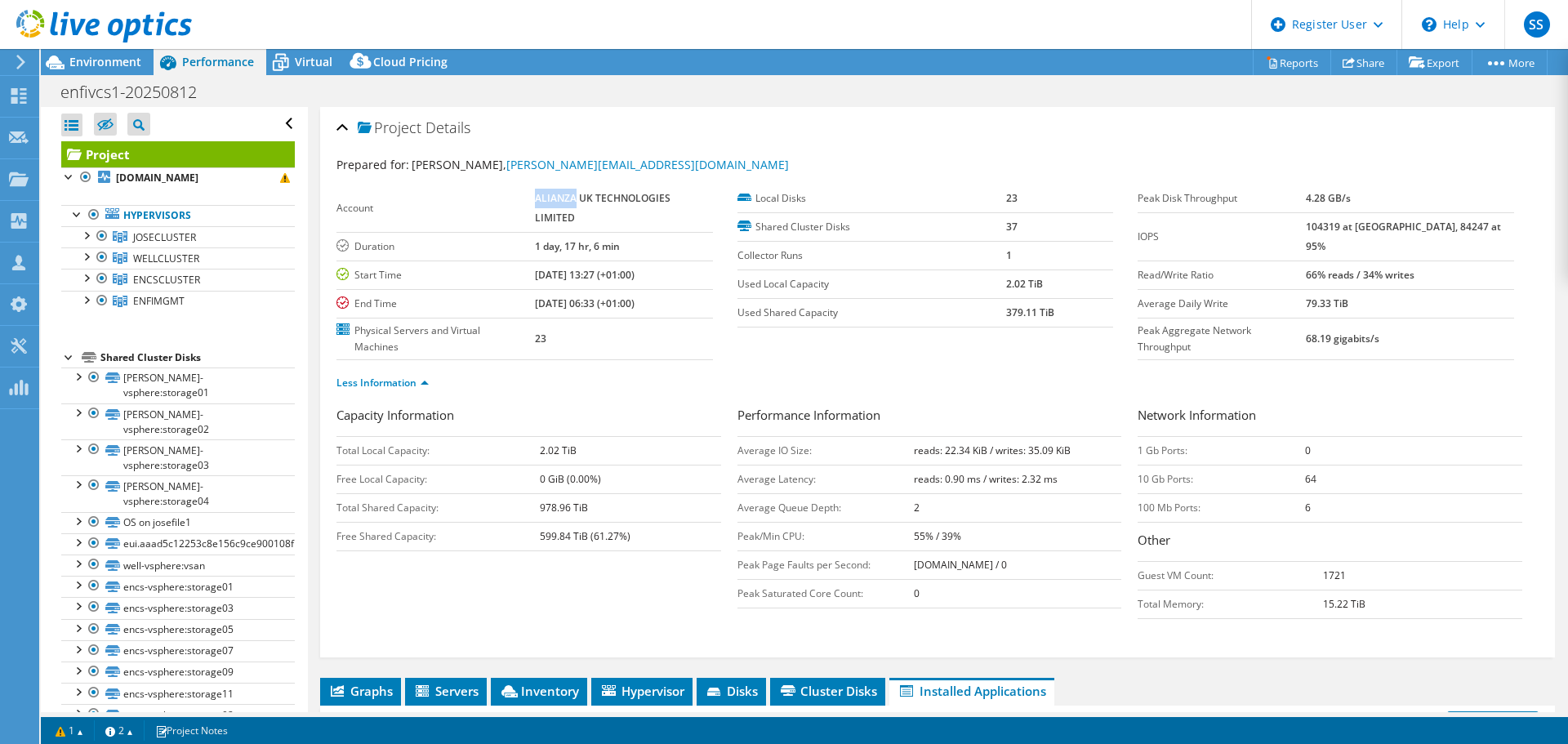
drag, startPoint x: 534, startPoint y: 198, endPoint x: 575, endPoint y: 196, distance: 41.0
click at [575, 196] on b "ALIANZA UK TECHNOLOGIES LIMITED" at bounding box center [602, 208] width 136 height 34
copy b "ALIANZA"
